Goal: Task Accomplishment & Management: Manage account settings

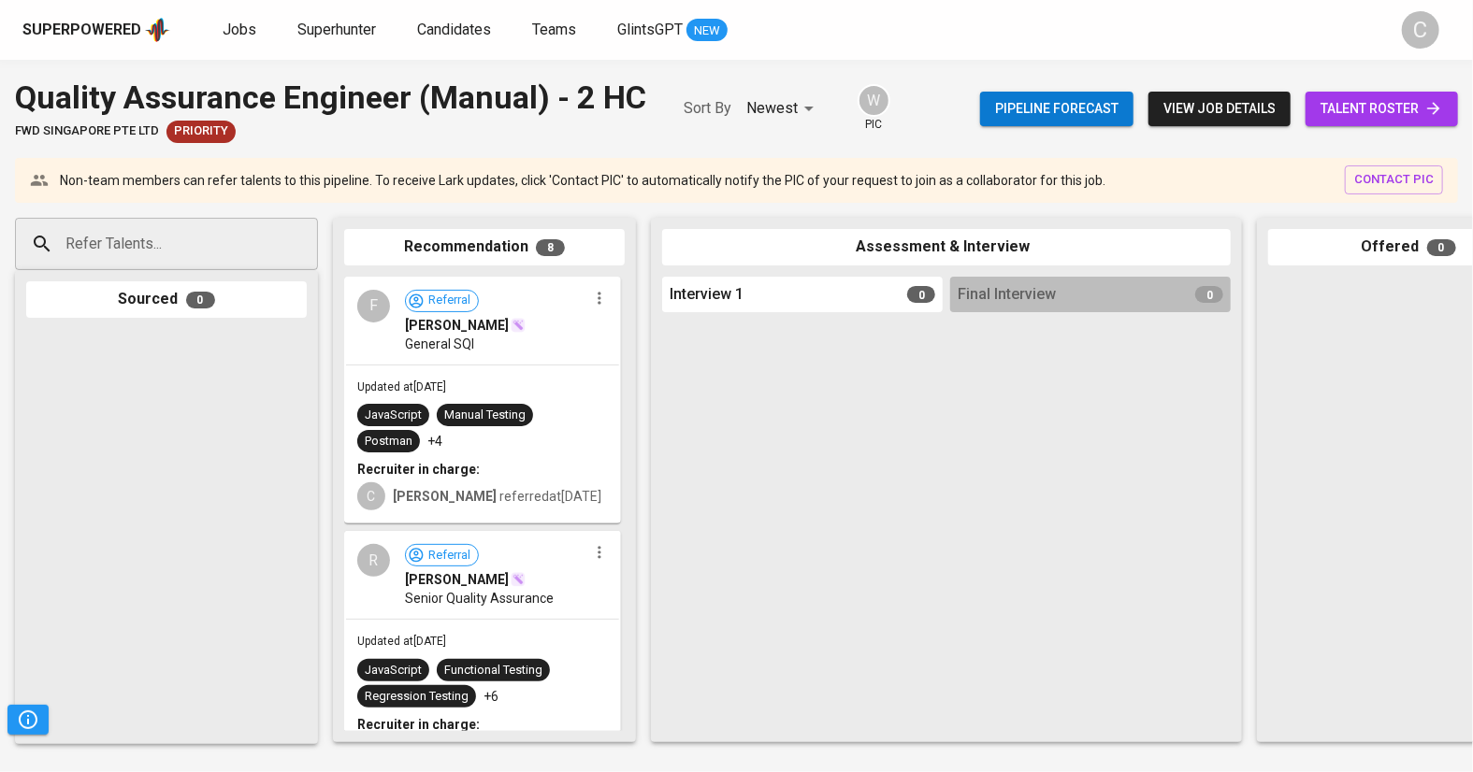
click at [1375, 115] on span "talent roster" at bounding box center [1381, 108] width 123 height 23
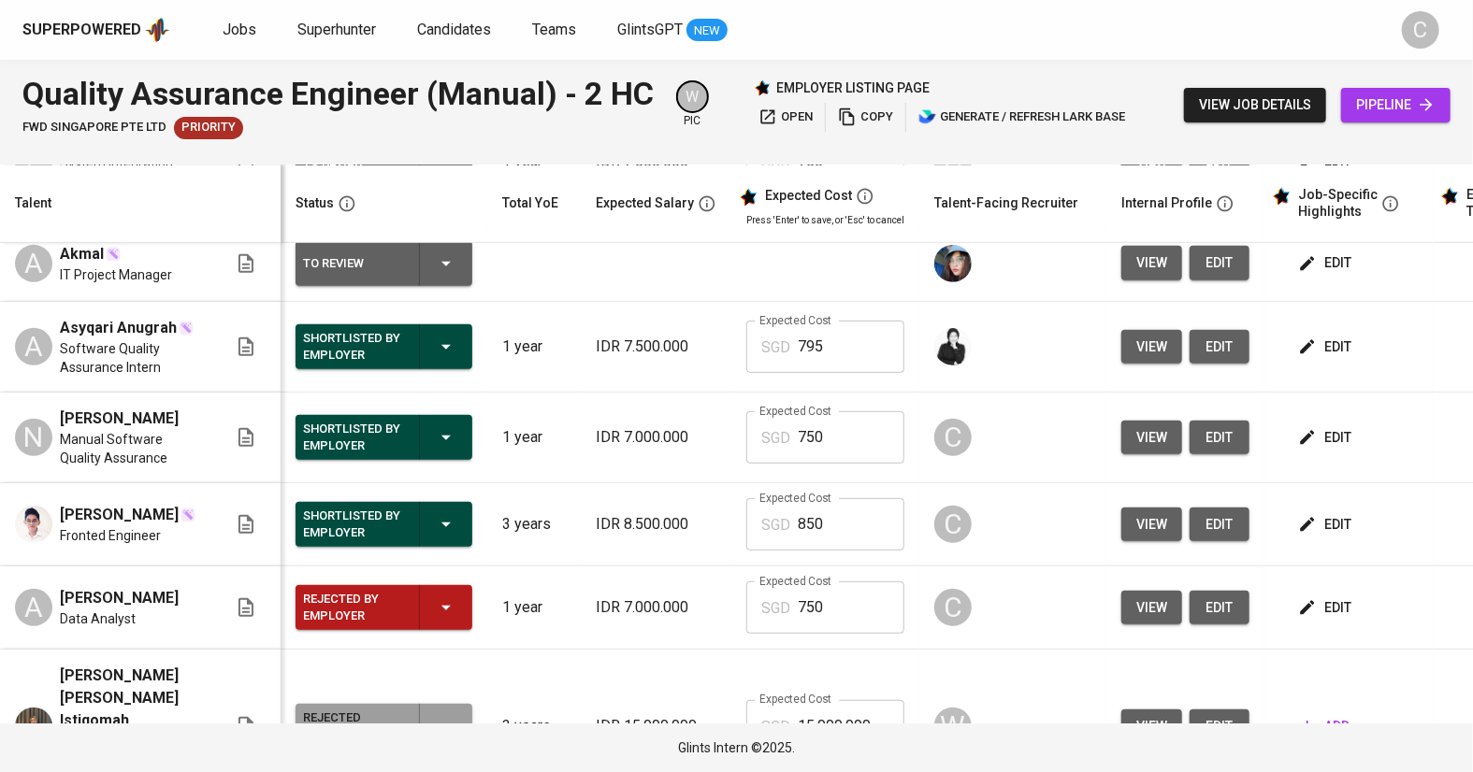
scroll to position [433, 0]
click at [1335, 425] on span "edit" at bounding box center [1327, 436] width 50 height 23
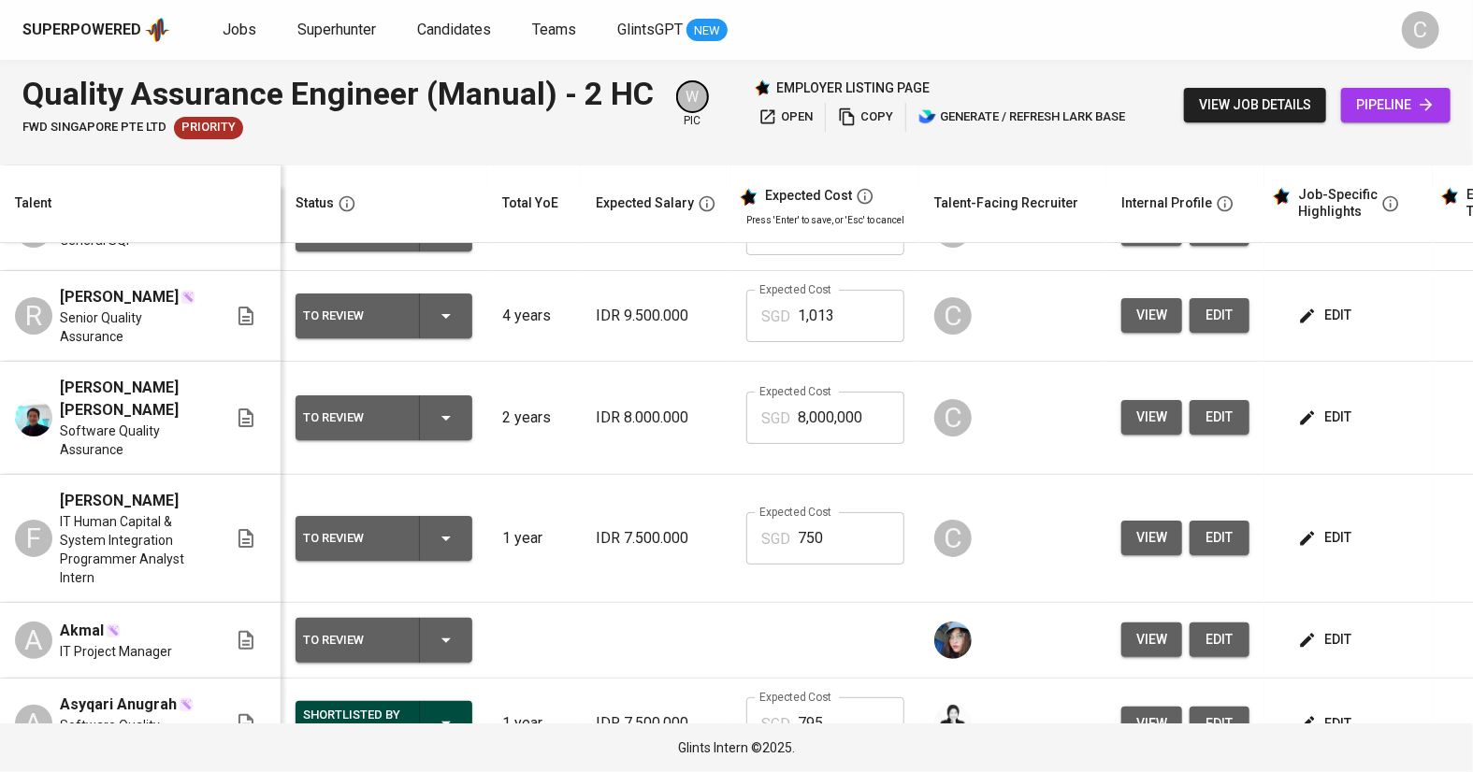
scroll to position [0, 0]
